Goal: Task Accomplishment & Management: Use online tool/utility

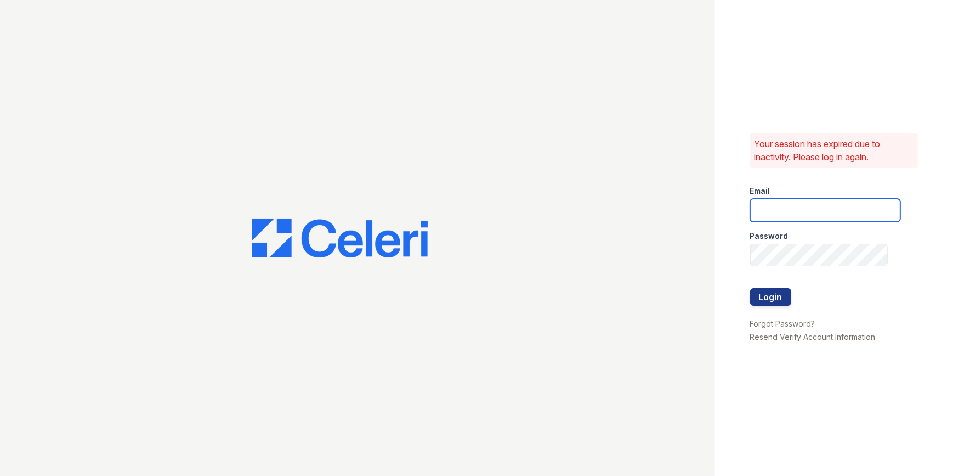
click at [786, 214] on input "email" at bounding box center [825, 210] width 150 height 23
type input "[EMAIL_ADDRESS][DOMAIN_NAME]"
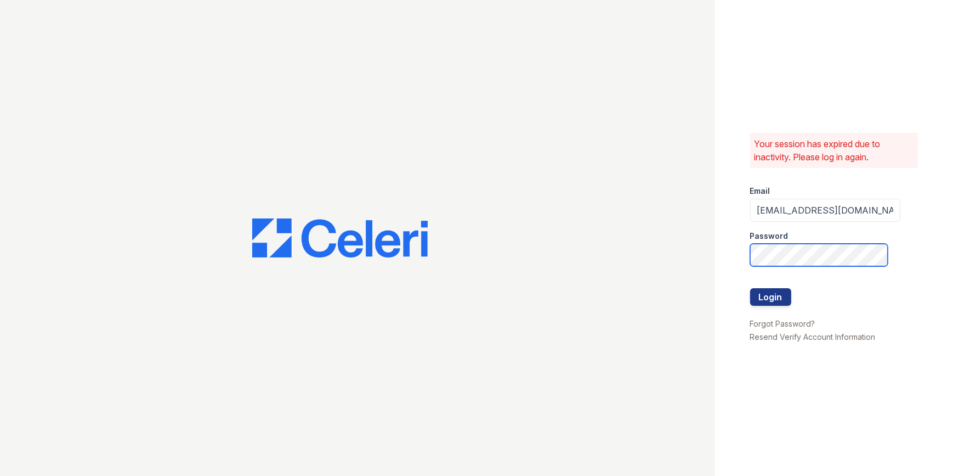
click at [750, 288] on button "Login" at bounding box center [770, 297] width 41 height 18
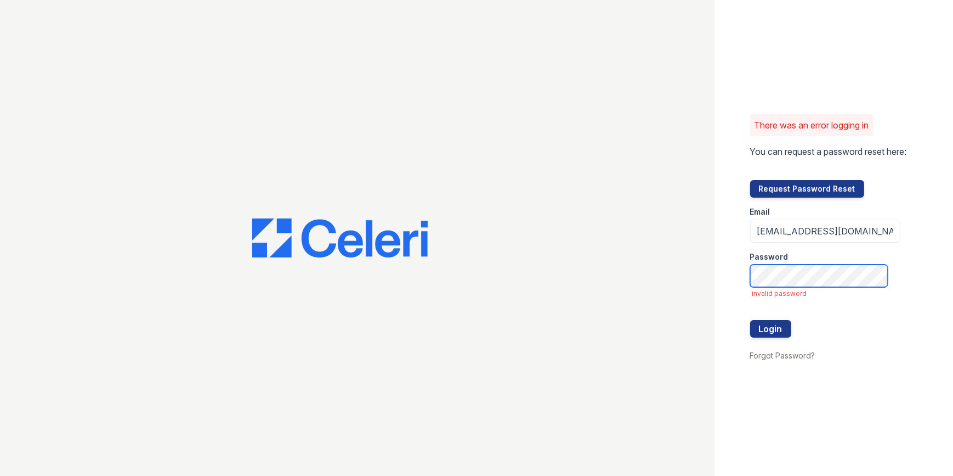
click at [750, 320] on button "Login" at bounding box center [770, 329] width 41 height 18
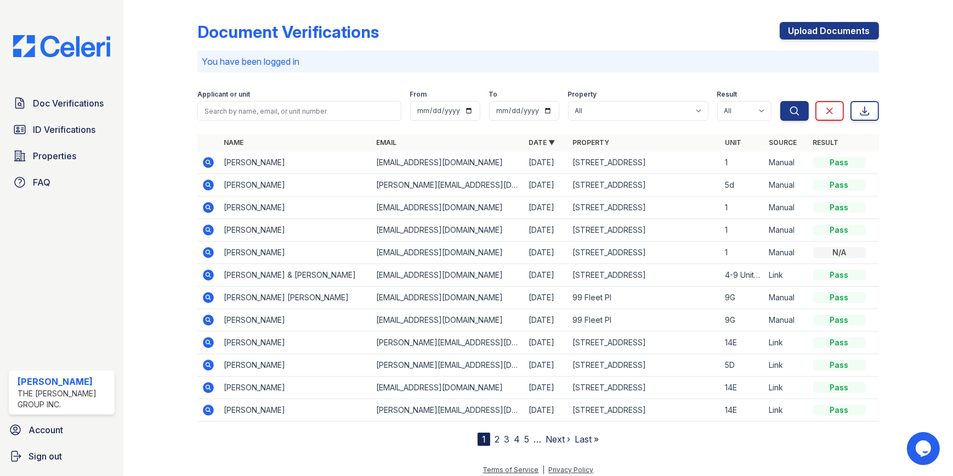
click at [208, 161] on icon at bounding box center [208, 161] width 3 height 3
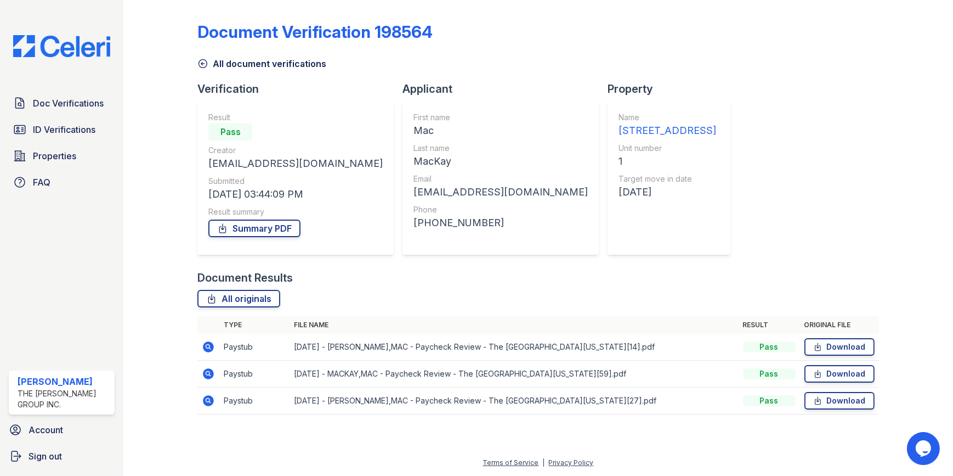
click at [204, 343] on icon at bounding box center [208, 346] width 13 height 13
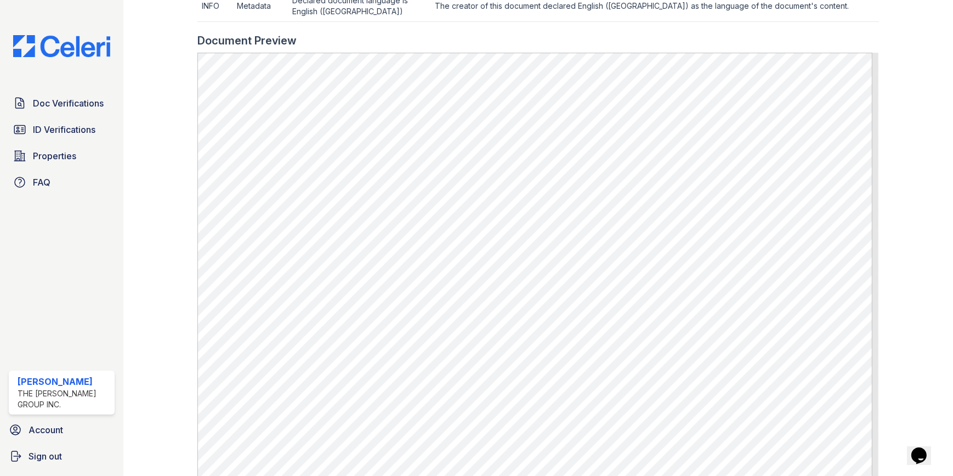
scroll to position [397, 0]
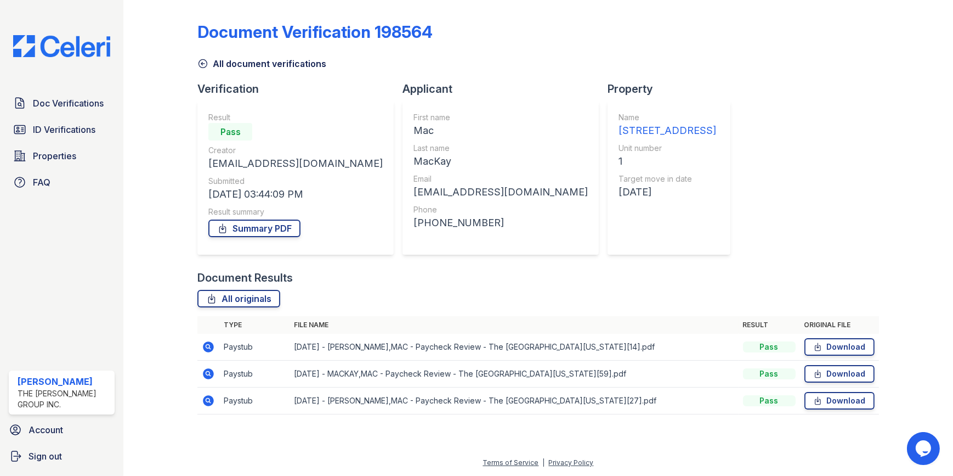
click at [212, 375] on icon at bounding box center [209, 373] width 11 height 11
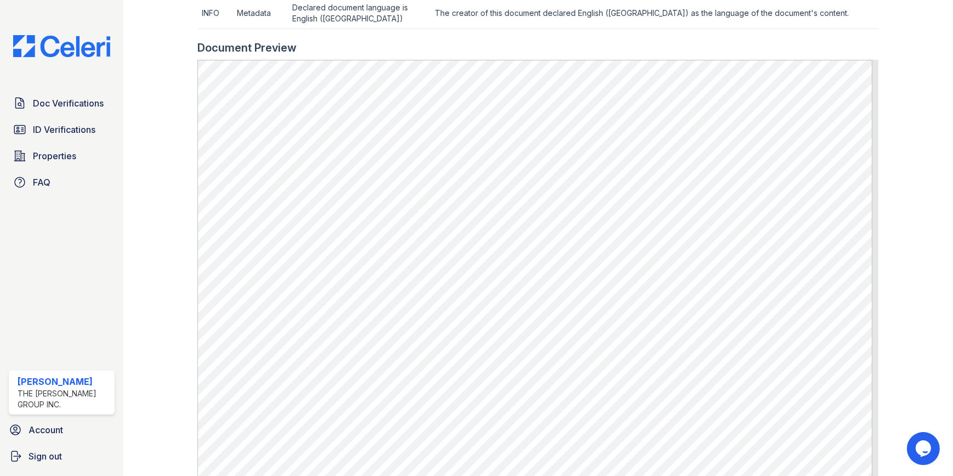
scroll to position [499, 0]
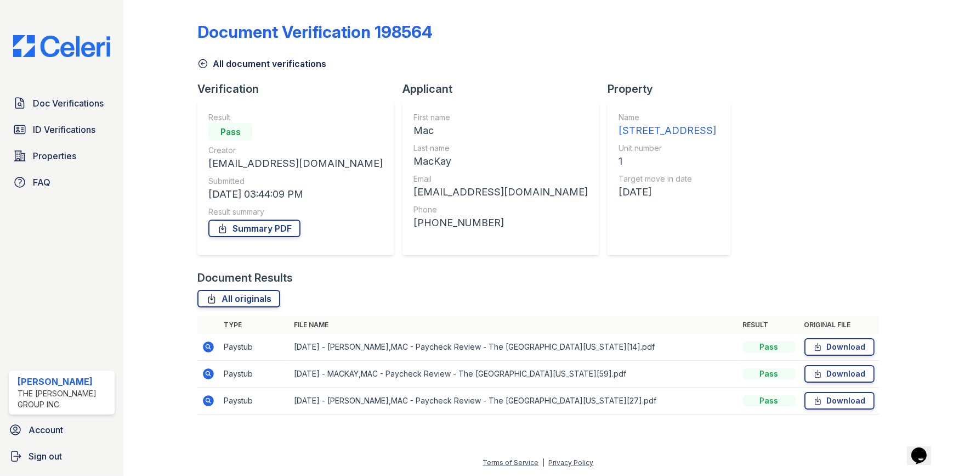
click at [208, 397] on icon at bounding box center [208, 400] width 13 height 13
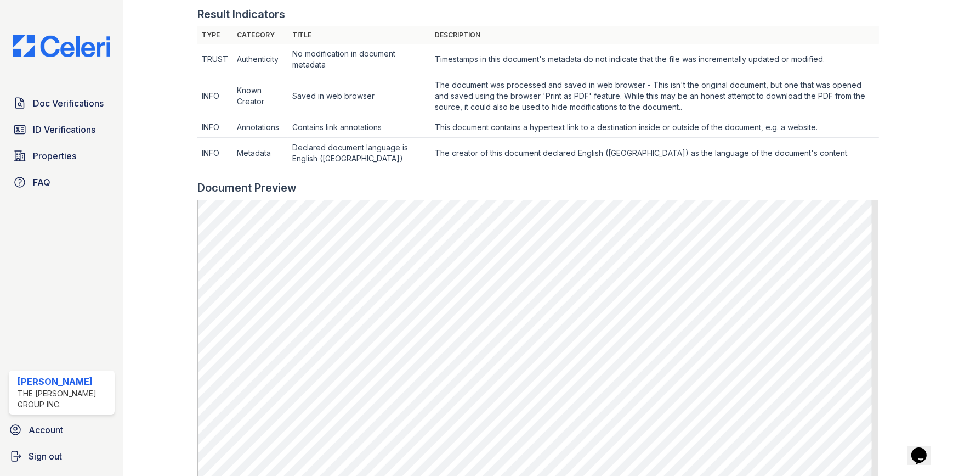
scroll to position [549, 0]
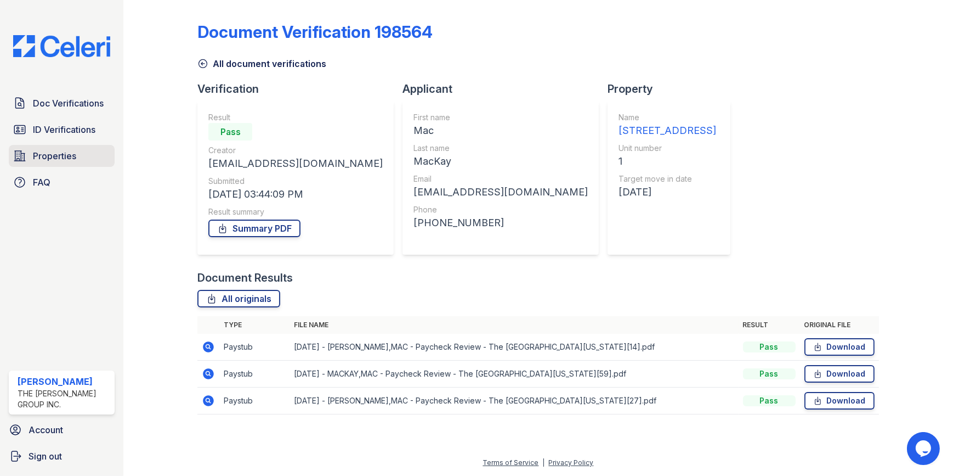
click at [52, 160] on span "Properties" at bounding box center [54, 155] width 43 height 13
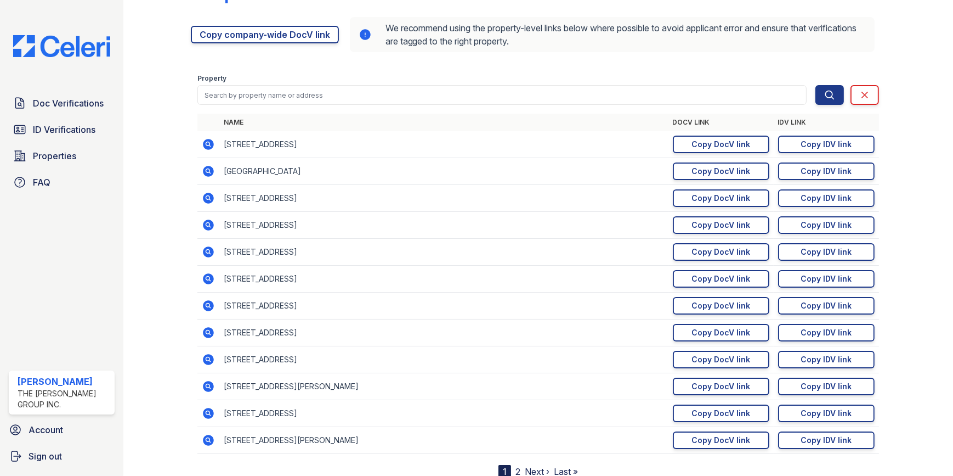
scroll to position [76, 0]
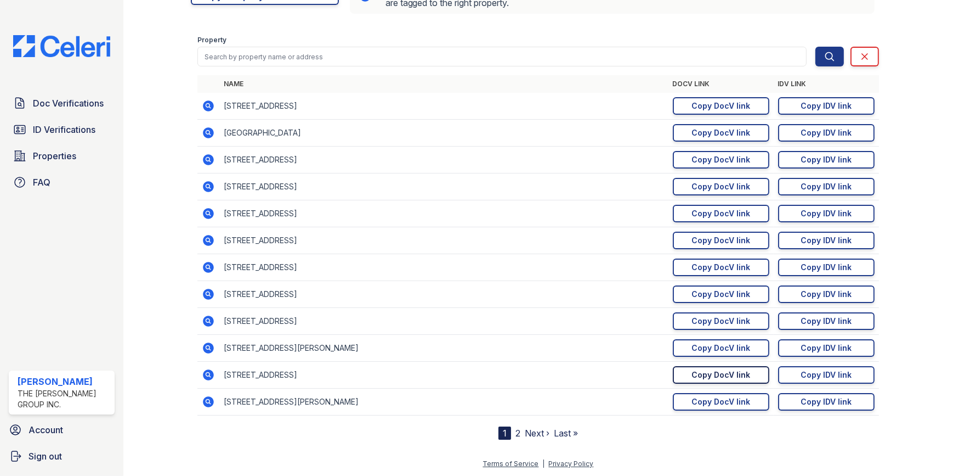
click at [719, 375] on div "Copy DocV link" at bounding box center [721, 374] width 59 height 11
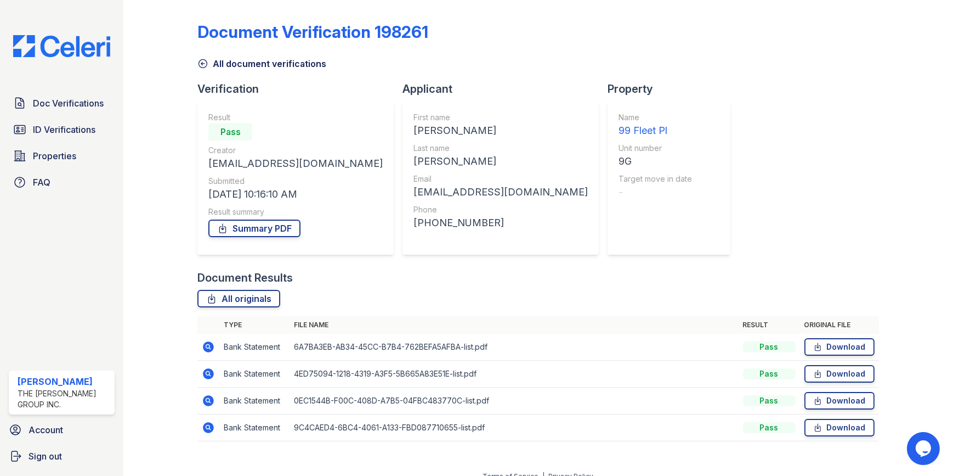
click at [206, 396] on icon at bounding box center [209, 400] width 11 height 11
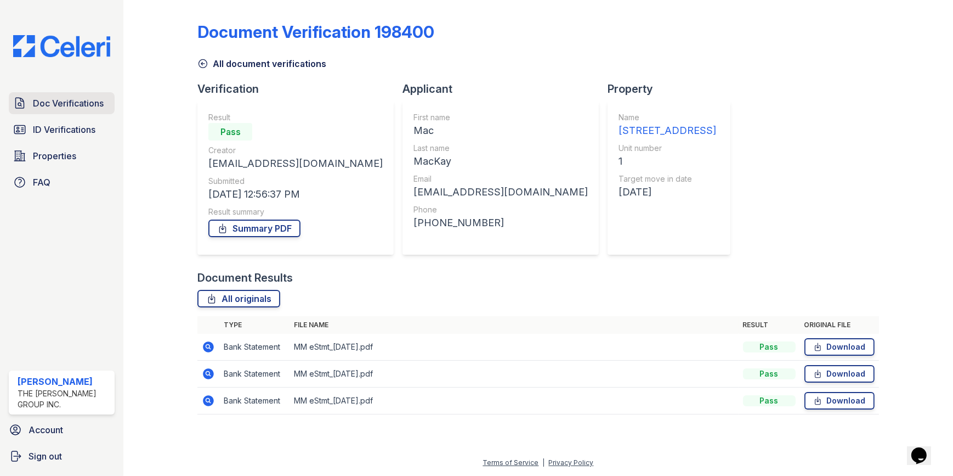
click at [74, 100] on span "Doc Verifications" at bounding box center [68, 103] width 71 height 13
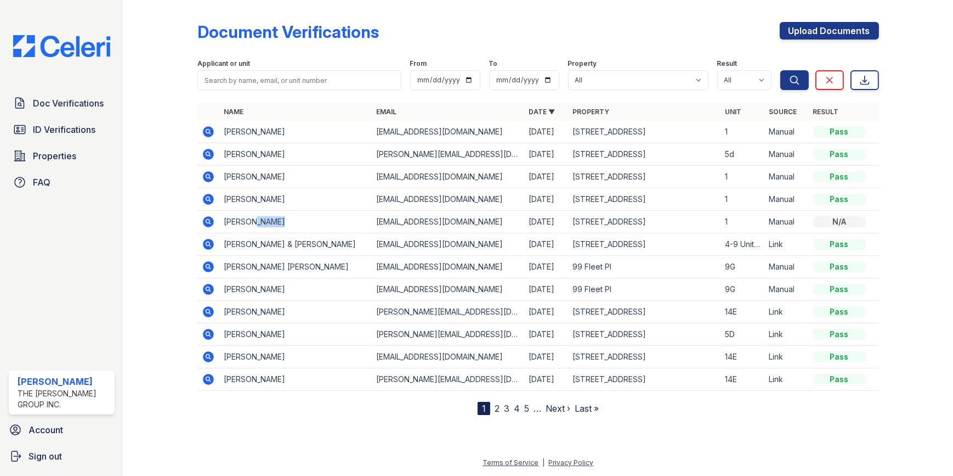
drag, startPoint x: 255, startPoint y: 218, endPoint x: 290, endPoint y: 213, distance: 35.4
click at [290, 213] on td "Hasan Sirkeci" at bounding box center [295, 222] width 153 height 22
drag, startPoint x: 290, startPoint y: 213, endPoint x: 285, endPoint y: 234, distance: 21.4
click at [280, 240] on td "Juliann & Luis Perez" at bounding box center [295, 244] width 153 height 22
click at [205, 224] on icon at bounding box center [209, 221] width 11 height 11
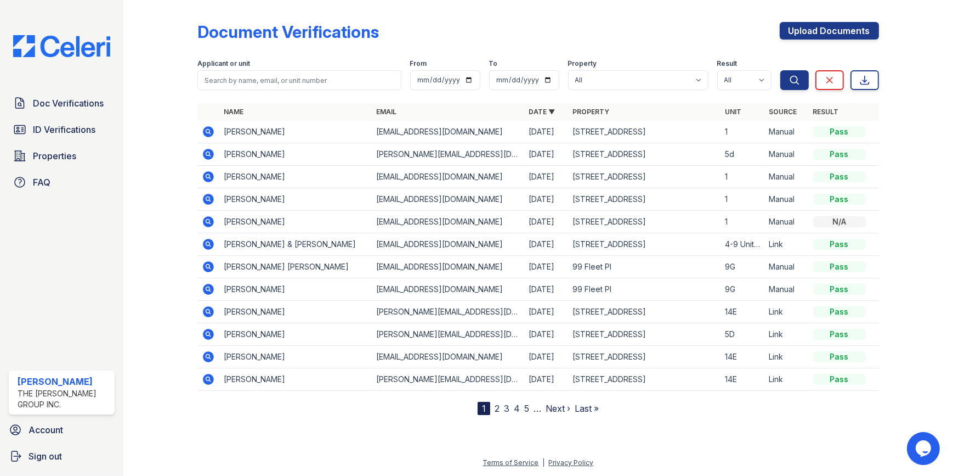
click at [211, 195] on icon at bounding box center [209, 199] width 11 height 11
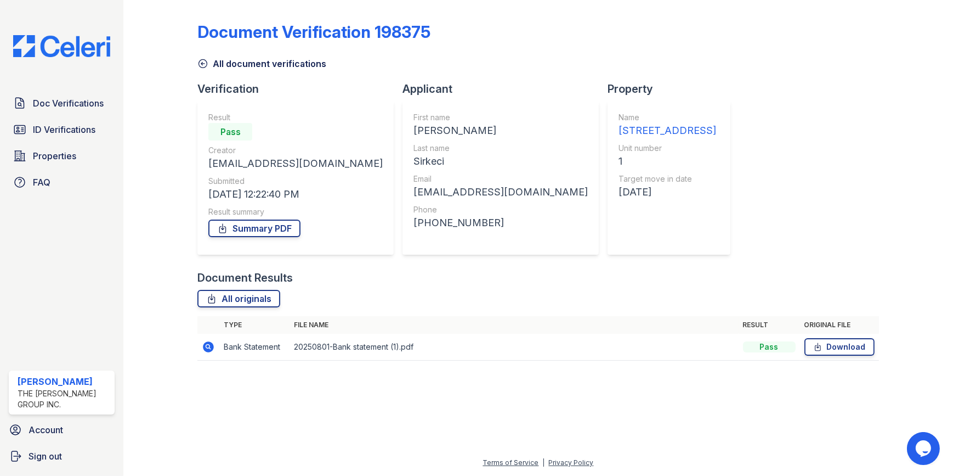
click at [206, 349] on icon at bounding box center [209, 346] width 11 height 11
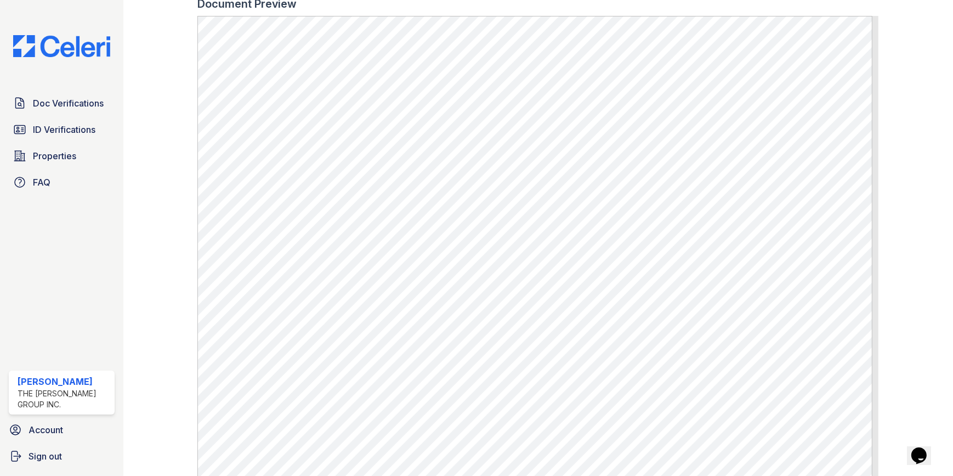
scroll to position [611, 0]
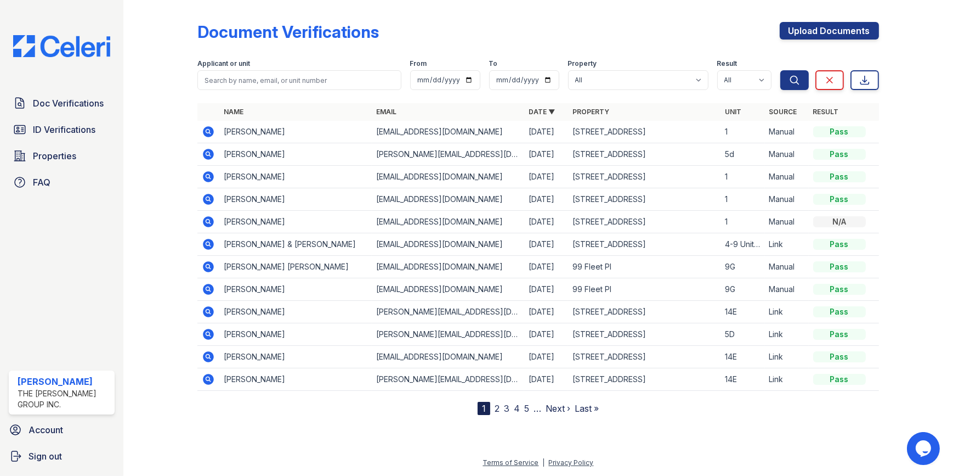
click at [205, 172] on icon at bounding box center [208, 176] width 13 height 13
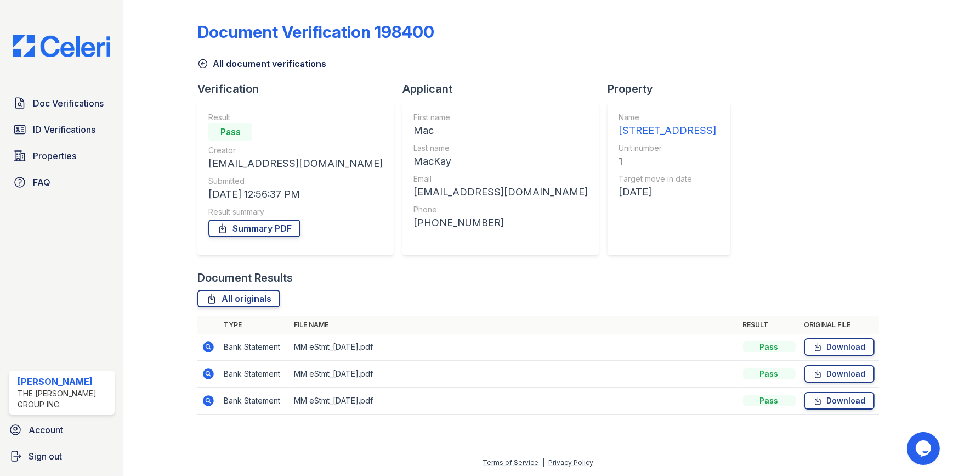
click at [210, 398] on icon at bounding box center [209, 400] width 11 height 11
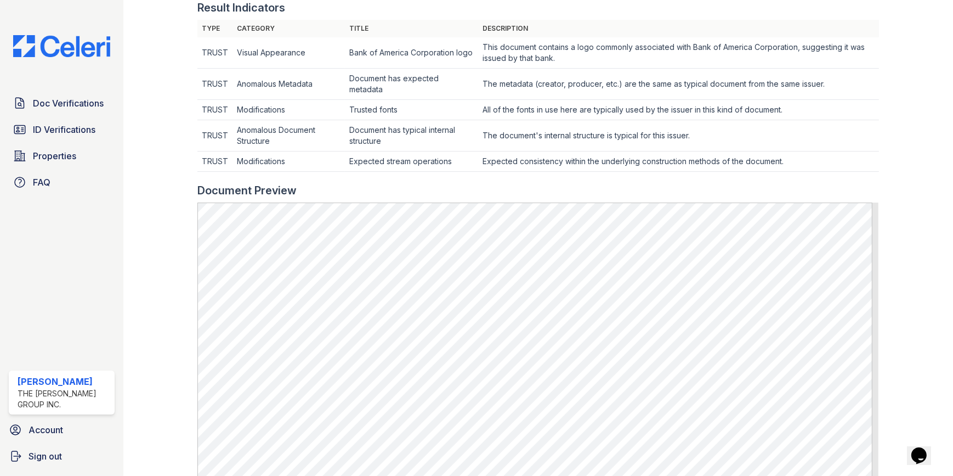
scroll to position [453, 0]
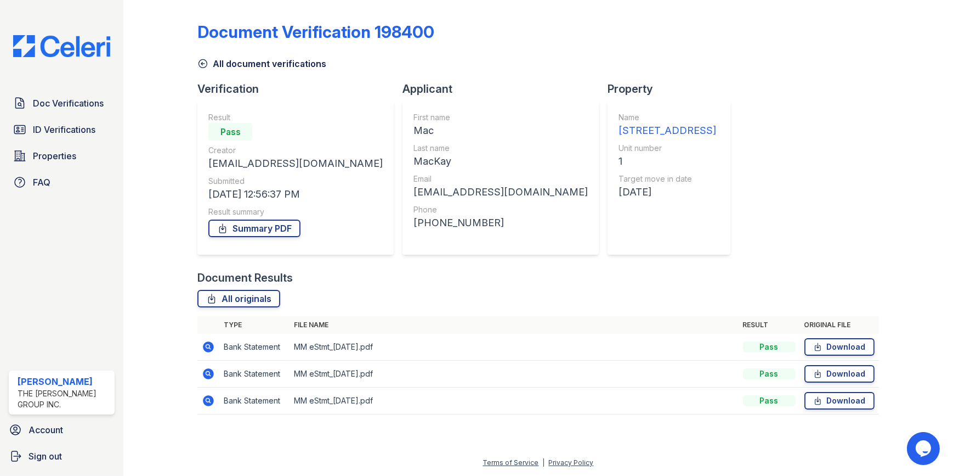
click at [212, 346] on icon at bounding box center [209, 346] width 11 height 11
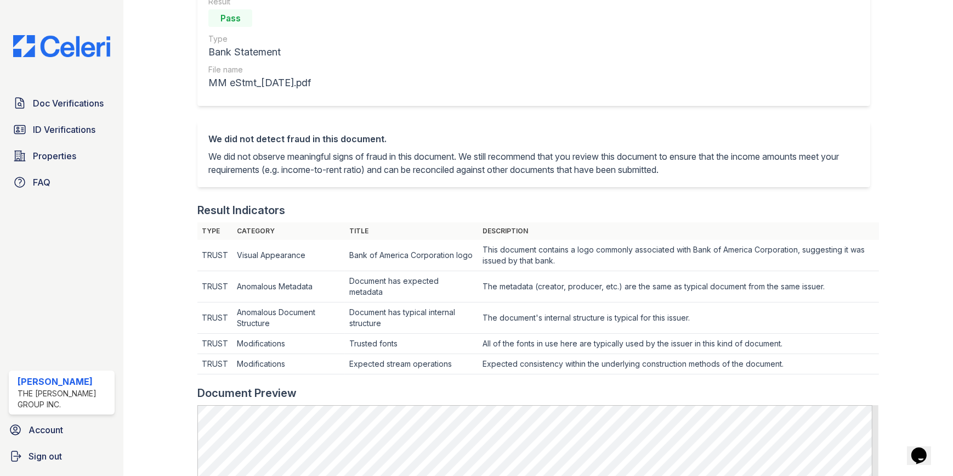
scroll to position [249, 0]
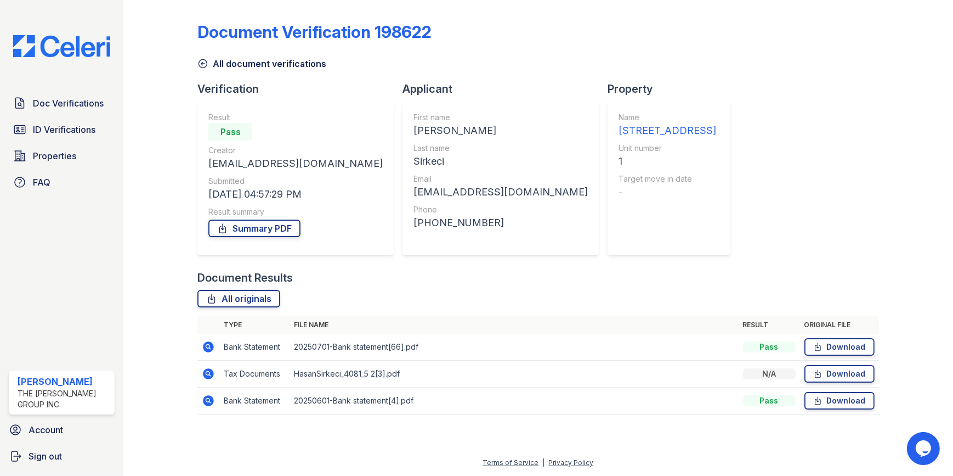
click at [211, 403] on icon at bounding box center [209, 400] width 11 height 11
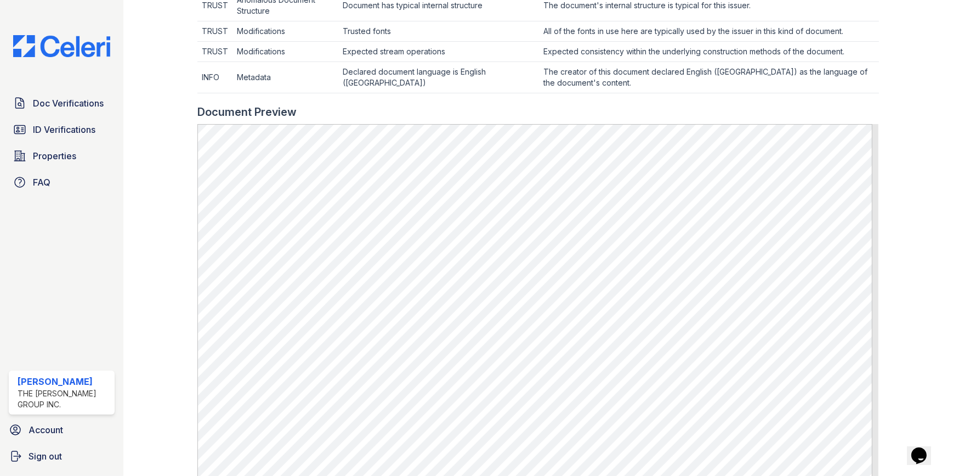
scroll to position [499, 0]
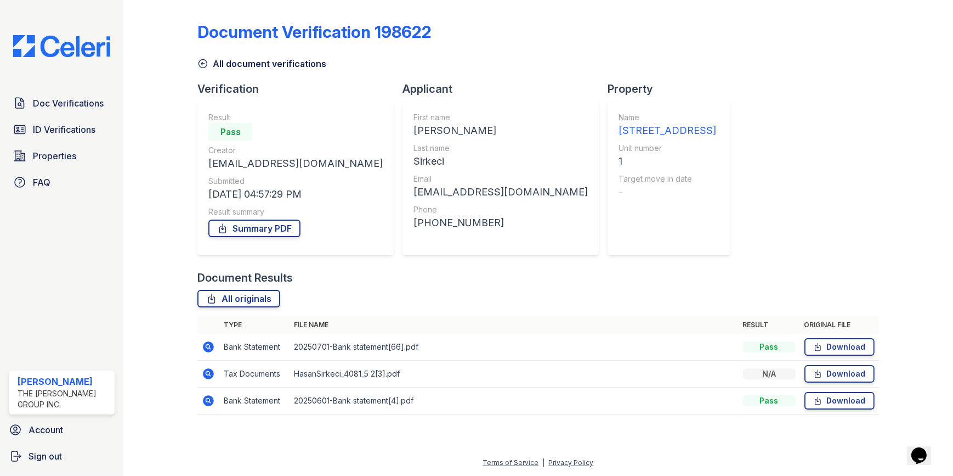
click at [212, 348] on icon at bounding box center [209, 346] width 11 height 11
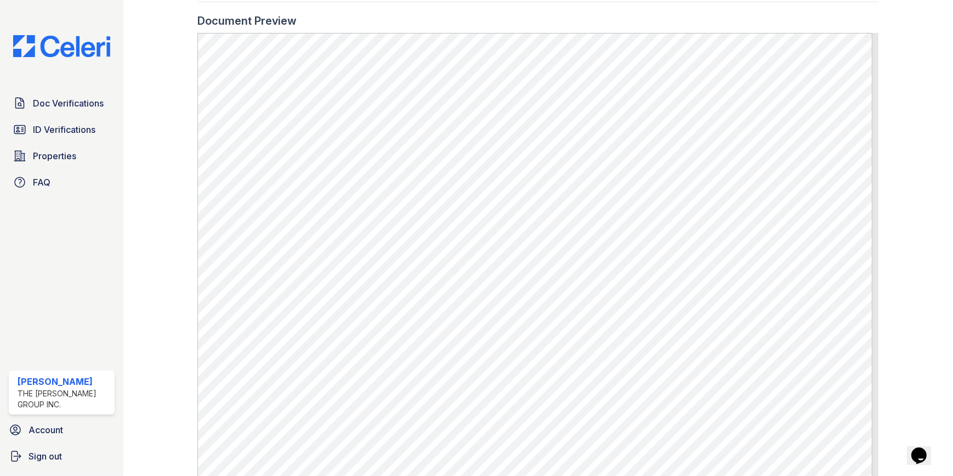
scroll to position [549, 0]
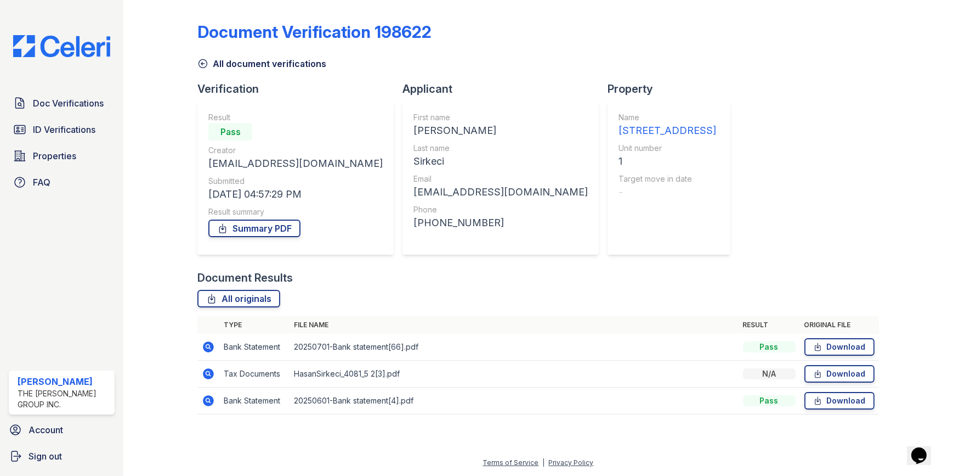
click at [213, 375] on icon at bounding box center [209, 373] width 11 height 11
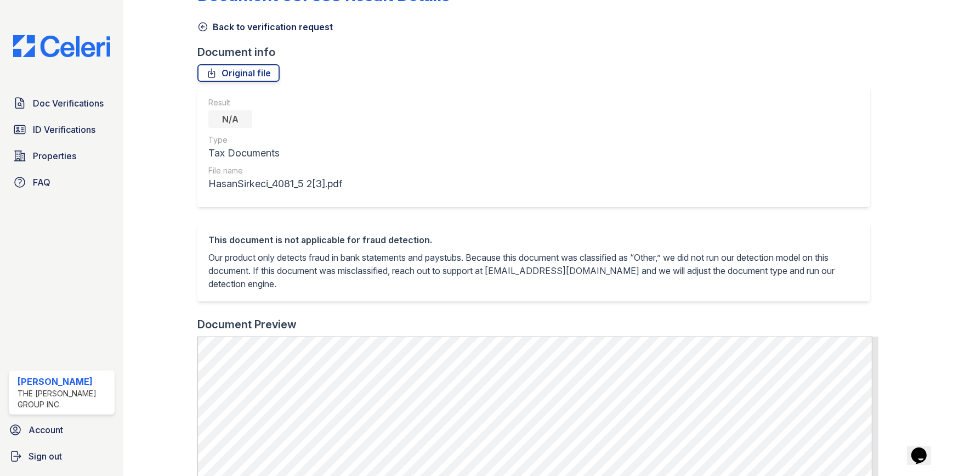
scroll to position [99, 0]
